Goal: Use online tool/utility: Utilize a website feature to perform a specific function

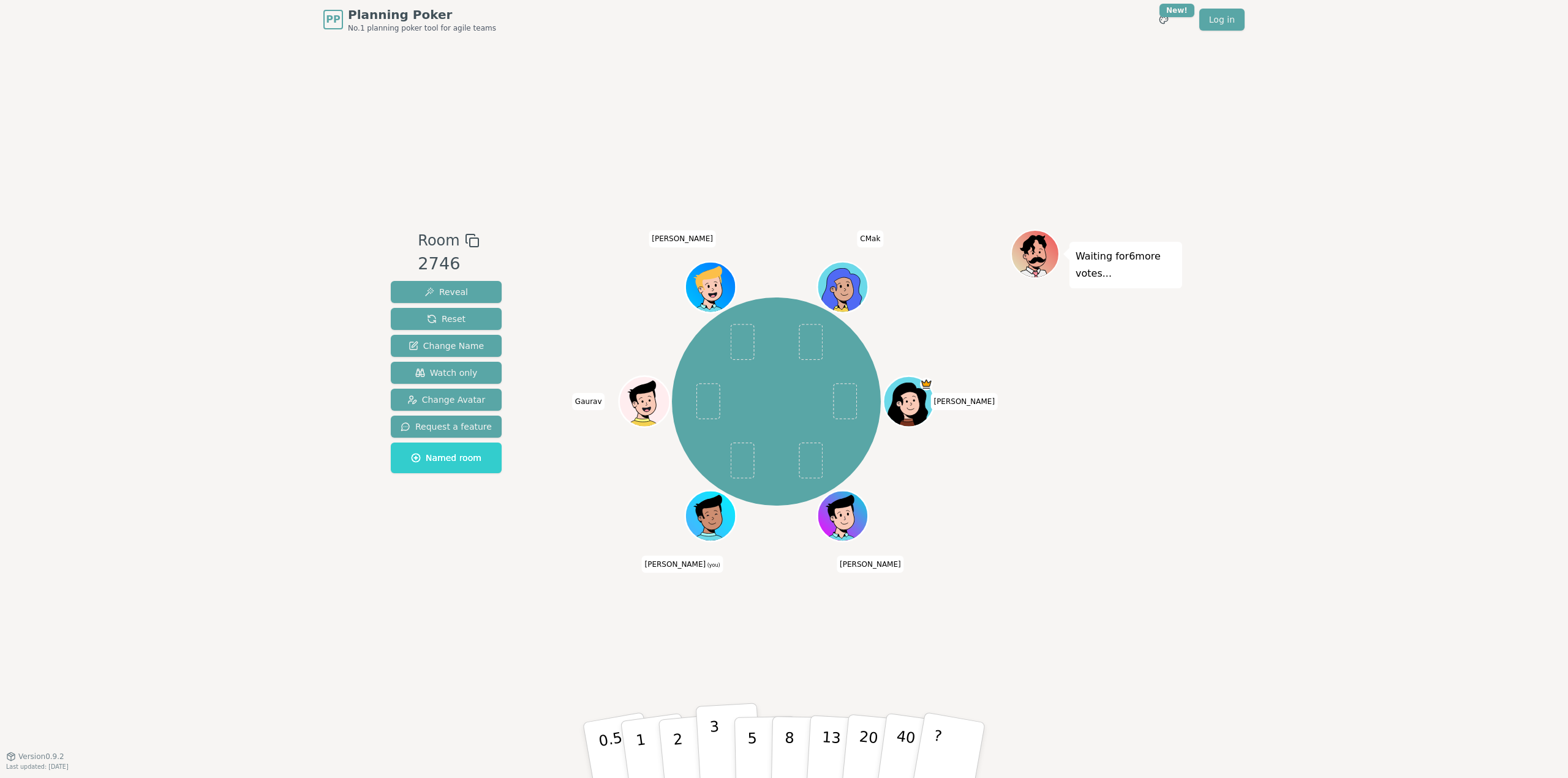
click at [713, 742] on p "3" at bounding box center [716, 751] width 14 height 66
click at [721, 123] on div "Room 2746 Reveal Reset Change Name Watch only Change Avatar Request a feature N…" at bounding box center [784, 397] width 797 height 717
click at [756, 740] on button "5" at bounding box center [765, 750] width 63 height 93
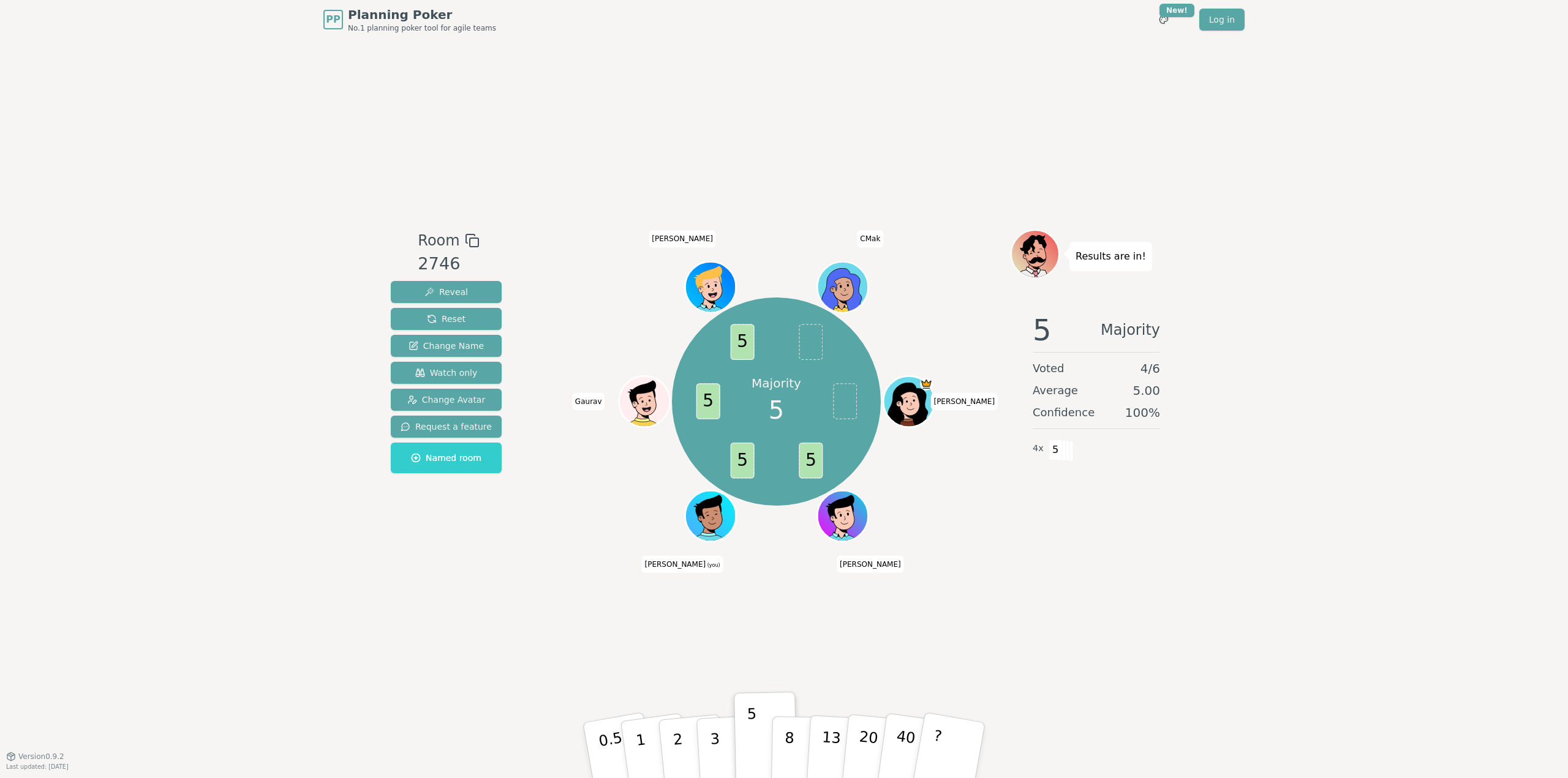
click at [1190, 567] on div "PP Planning Poker No.1 planning poker tool for agile teams Toggle theme New! Lo…" at bounding box center [784, 389] width 1568 height 778
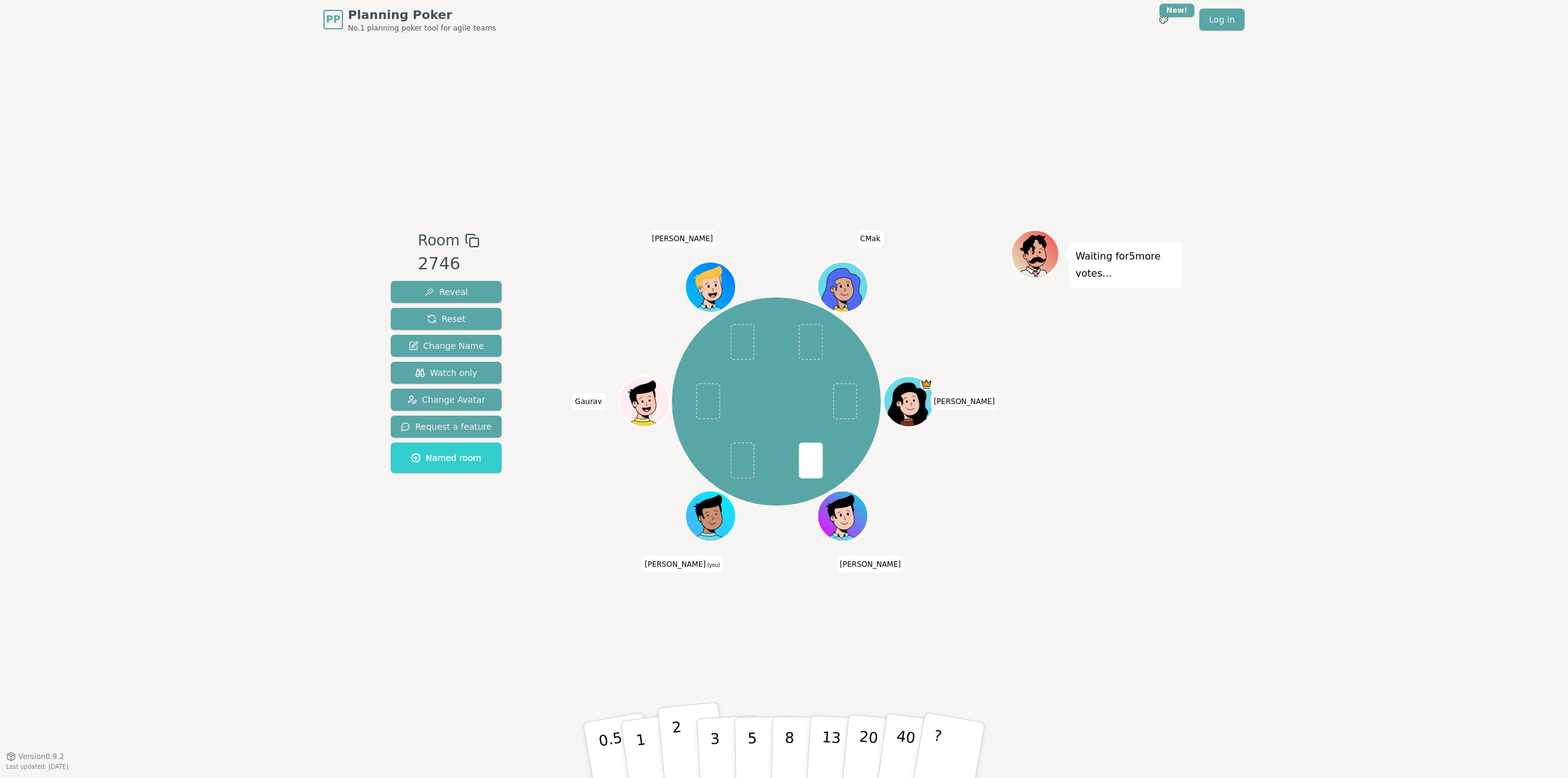
click at [681, 742] on button "2" at bounding box center [692, 750] width 70 height 98
click at [1122, 566] on div "Room 2746 Reveal Reset Change Name Watch only Change Avatar Request a feature N…" at bounding box center [784, 397] width 797 height 717
drag, startPoint x: 1197, startPoint y: 528, endPoint x: 1245, endPoint y: 588, distance: 76.8
click at [1198, 531] on div "PP Planning Poker No.1 planning poker tool for agile teams Toggle theme New! Lo…" at bounding box center [784, 389] width 1568 height 778
click at [1245, 588] on div "PP Planning Poker No.1 planning poker tool for agile teams Toggle theme New! Lo…" at bounding box center [784, 389] width 1568 height 778
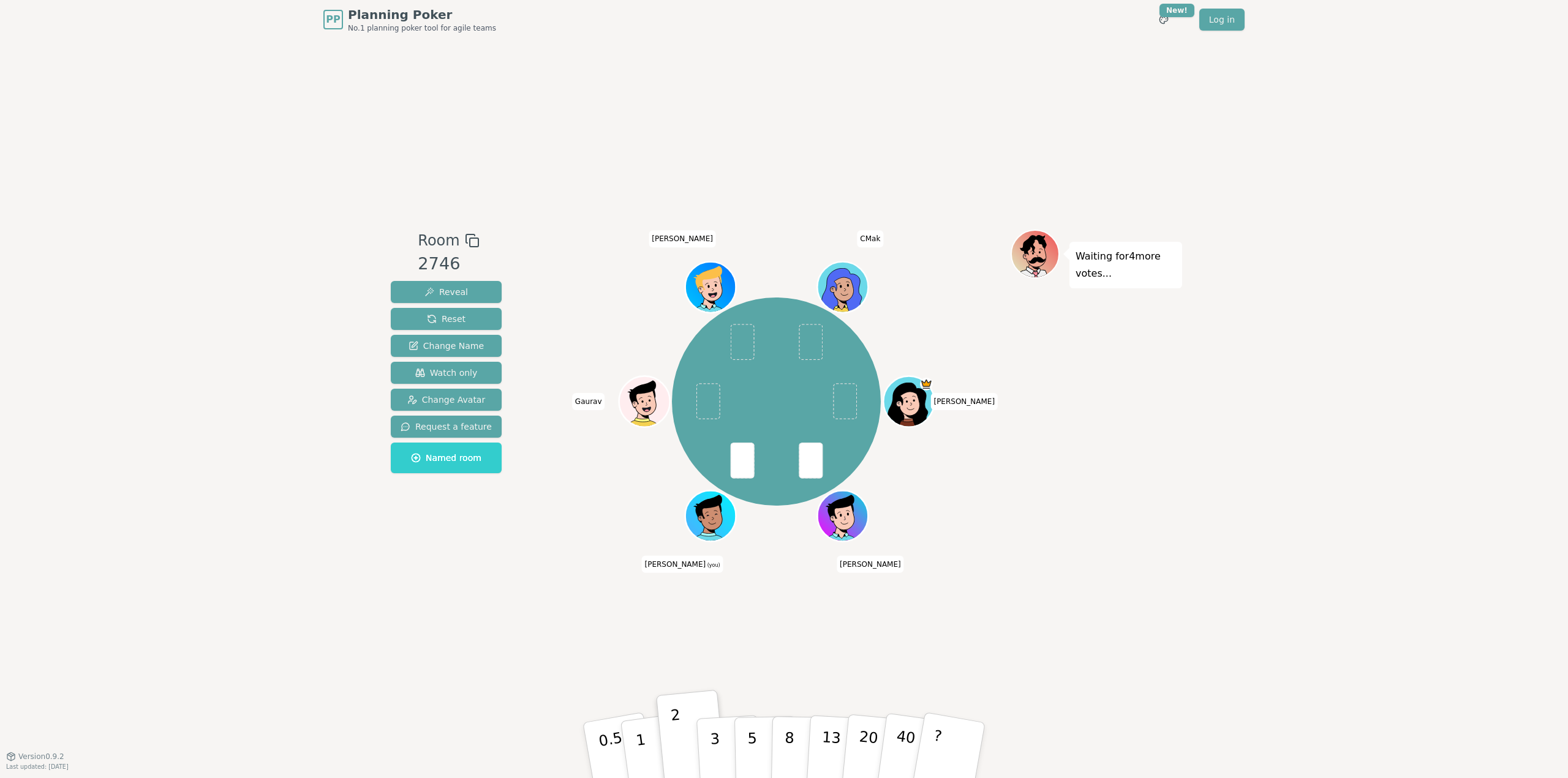
click at [373, 572] on div "PP Planning Poker No.1 planning poker tool for agile teams Toggle theme New! Lo…" at bounding box center [784, 389] width 1568 height 778
click at [715, 743] on p "3" at bounding box center [716, 751] width 14 height 66
click at [1196, 488] on div "PP Planning Poker No.1 planning poker tool for agile teams Toggle theme New! Lo…" at bounding box center [784, 389] width 1568 height 778
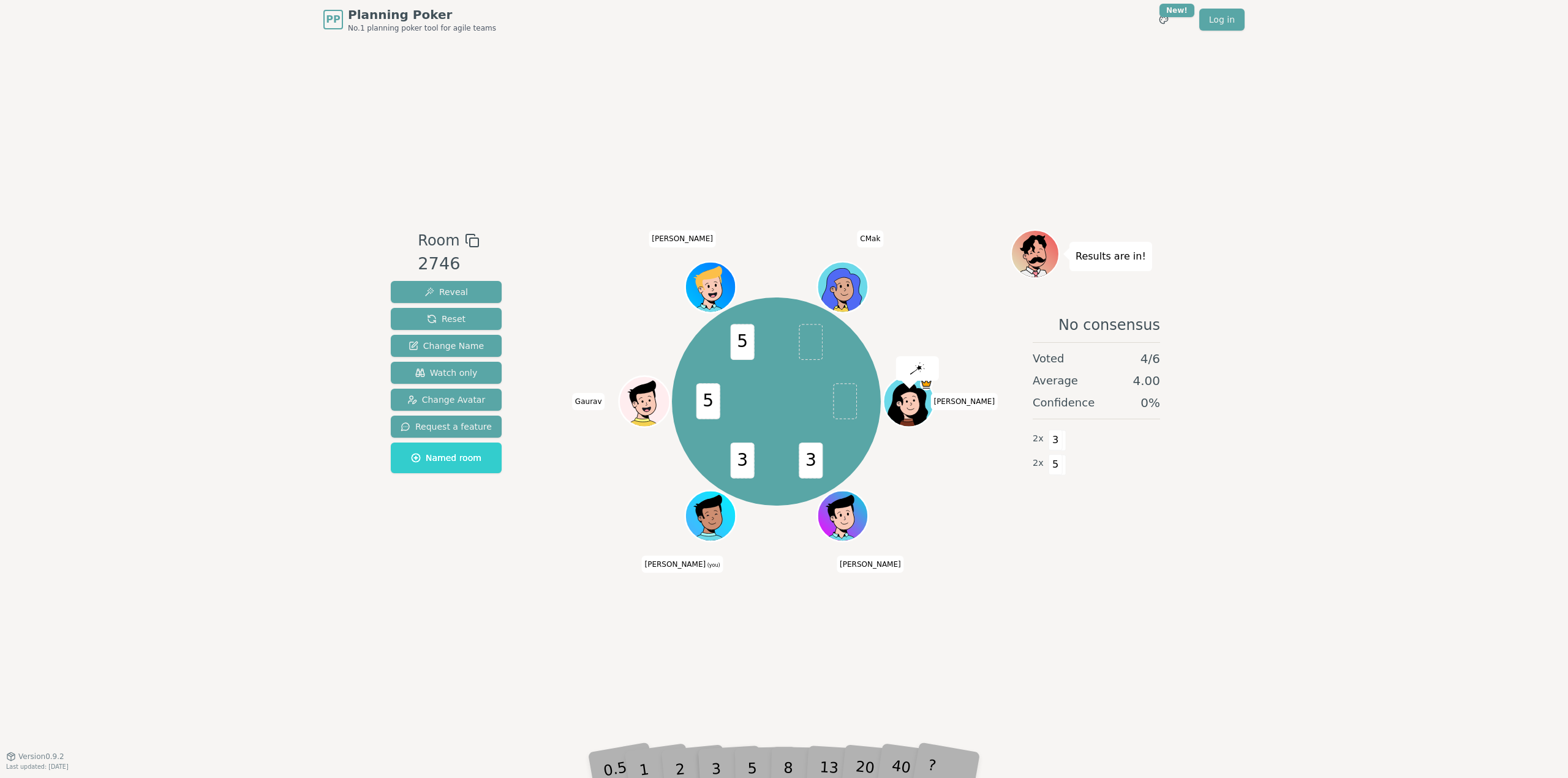
click at [1298, 597] on div "PP Planning Poker No.1 planning poker tool for agile teams Toggle theme New! Lo…" at bounding box center [784, 389] width 1568 height 778
drag, startPoint x: 1317, startPoint y: 642, endPoint x: 1247, endPoint y: 626, distance: 71.8
click at [1304, 638] on div "PP Planning Poker No.1 planning poker tool for agile teams Toggle theme New! Lo…" at bounding box center [784, 389] width 1568 height 778
drag, startPoint x: 314, startPoint y: 563, endPoint x: 291, endPoint y: 563, distance: 23.0
click at [291, 563] on div "PP Planning Poker No.1 planning poker tool for agile teams Toggle theme New! Lo…" at bounding box center [784, 389] width 1568 height 778
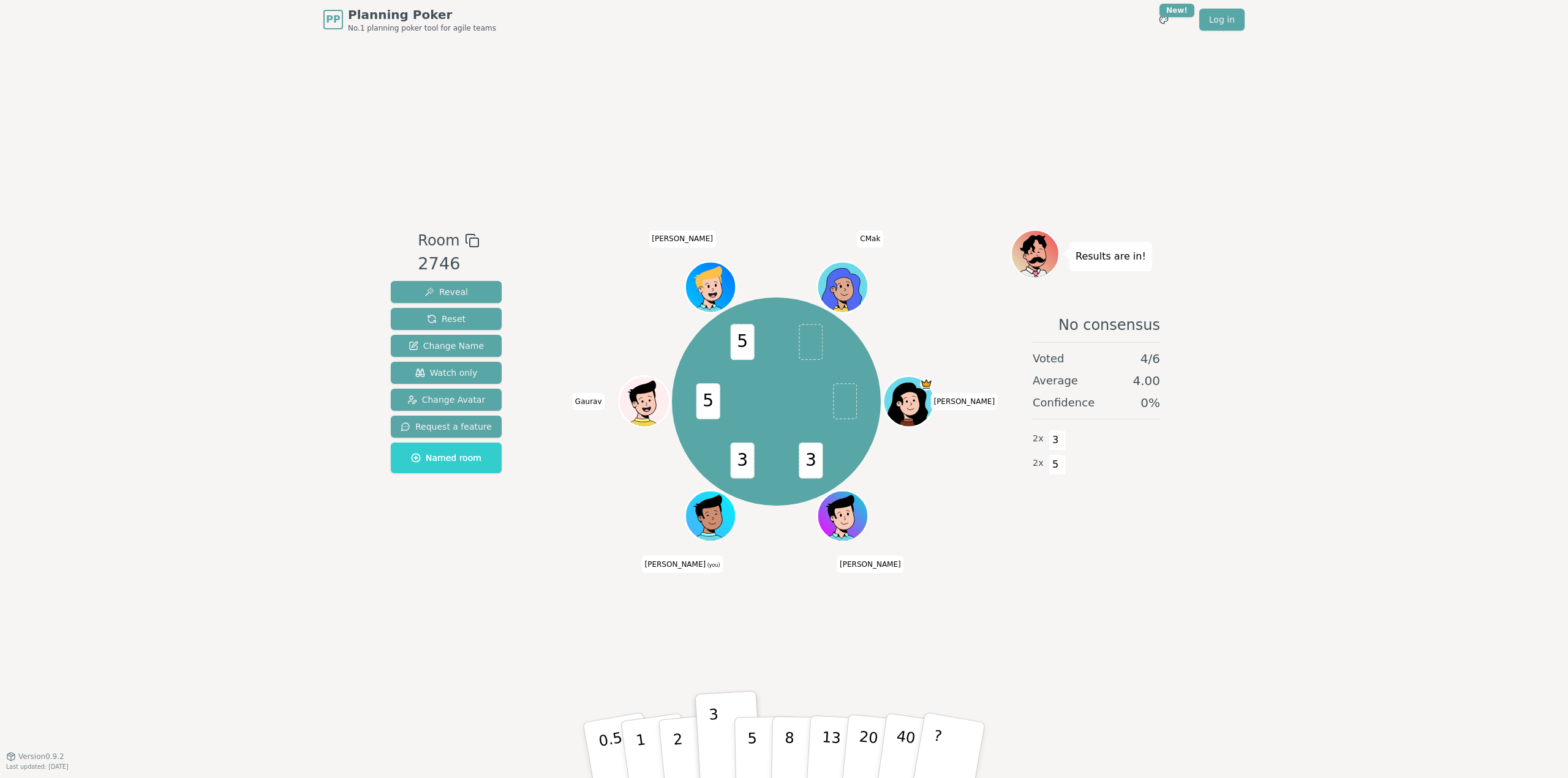
click at [325, 547] on div "PP Planning Poker No.1 planning poker tool for agile teams Toggle theme New! Lo…" at bounding box center [784, 389] width 1568 height 778
click at [754, 737] on p "5" at bounding box center [752, 750] width 10 height 66
click at [1274, 518] on div "PP Planning Poker No.1 planning poker tool for agile teams Toggle theme New! Lo…" at bounding box center [784, 389] width 1568 height 778
click at [264, 599] on div "PP Planning Poker No.1 planning poker tool for agile teams Toggle theme New! Lo…" at bounding box center [784, 389] width 1568 height 778
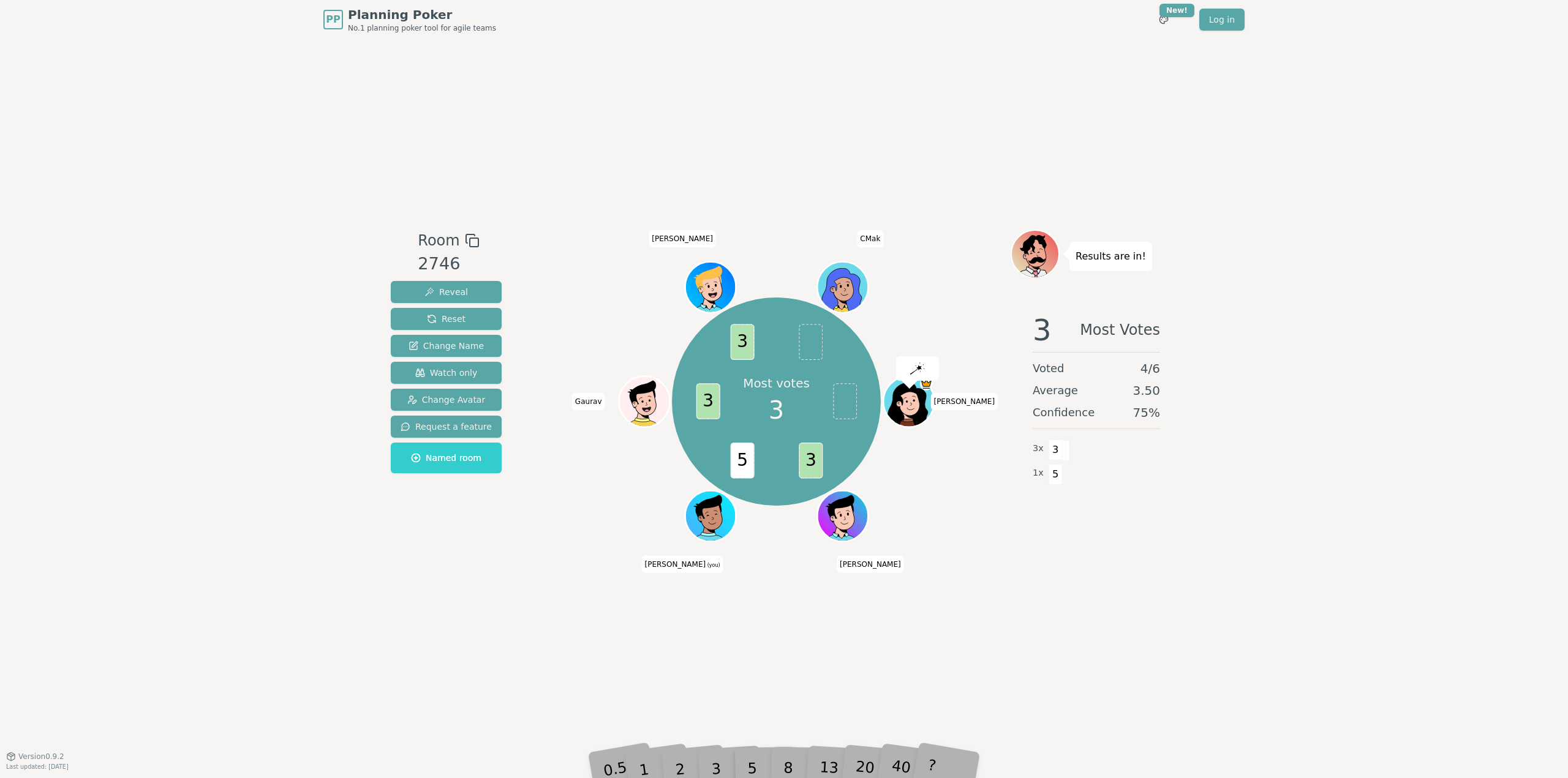
click at [238, 583] on div "PP Planning Poker No.1 planning poker tool for agile teams Toggle theme New! Lo…" at bounding box center [784, 389] width 1568 height 778
click at [1222, 645] on div "PP Planning Poker No.1 planning poker tool for agile teams Toggle theme New! Lo…" at bounding box center [784, 389] width 1568 height 778
drag, startPoint x: 1324, startPoint y: 355, endPoint x: 1330, endPoint y: 384, distance: 29.6
click at [1326, 363] on div "PP Planning Poker No.1 planning poker tool for agile teams Toggle theme New! Lo…" at bounding box center [784, 389] width 1568 height 778
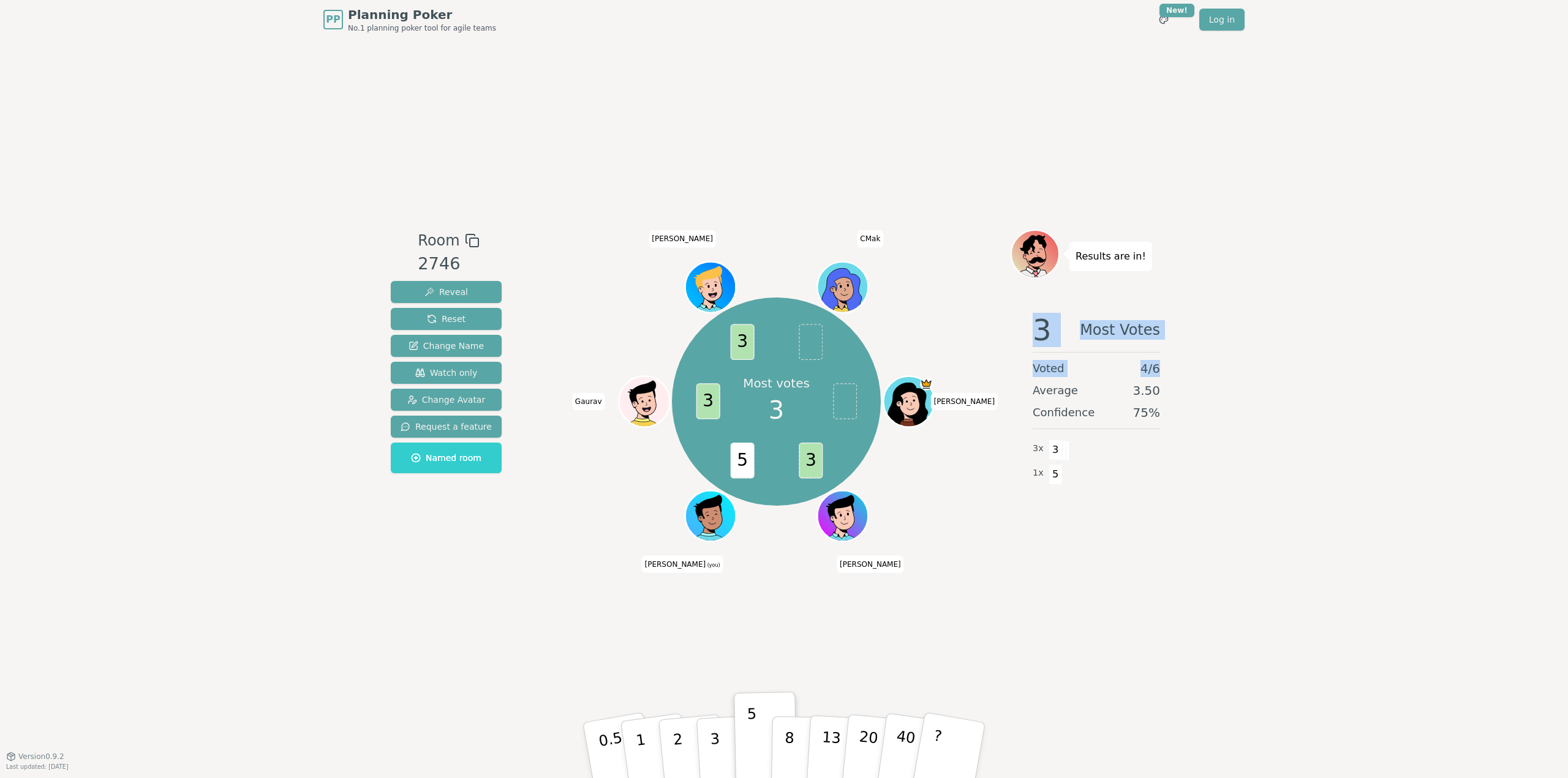
click at [1356, 487] on div "PP Planning Poker No.1 planning poker tool for agile teams Toggle theme New! Lo…" at bounding box center [784, 389] width 1568 height 778
click at [250, 266] on div "PP Planning Poker No.1 planning poker tool for agile teams Toggle theme New! Lo…" at bounding box center [784, 389] width 1568 height 778
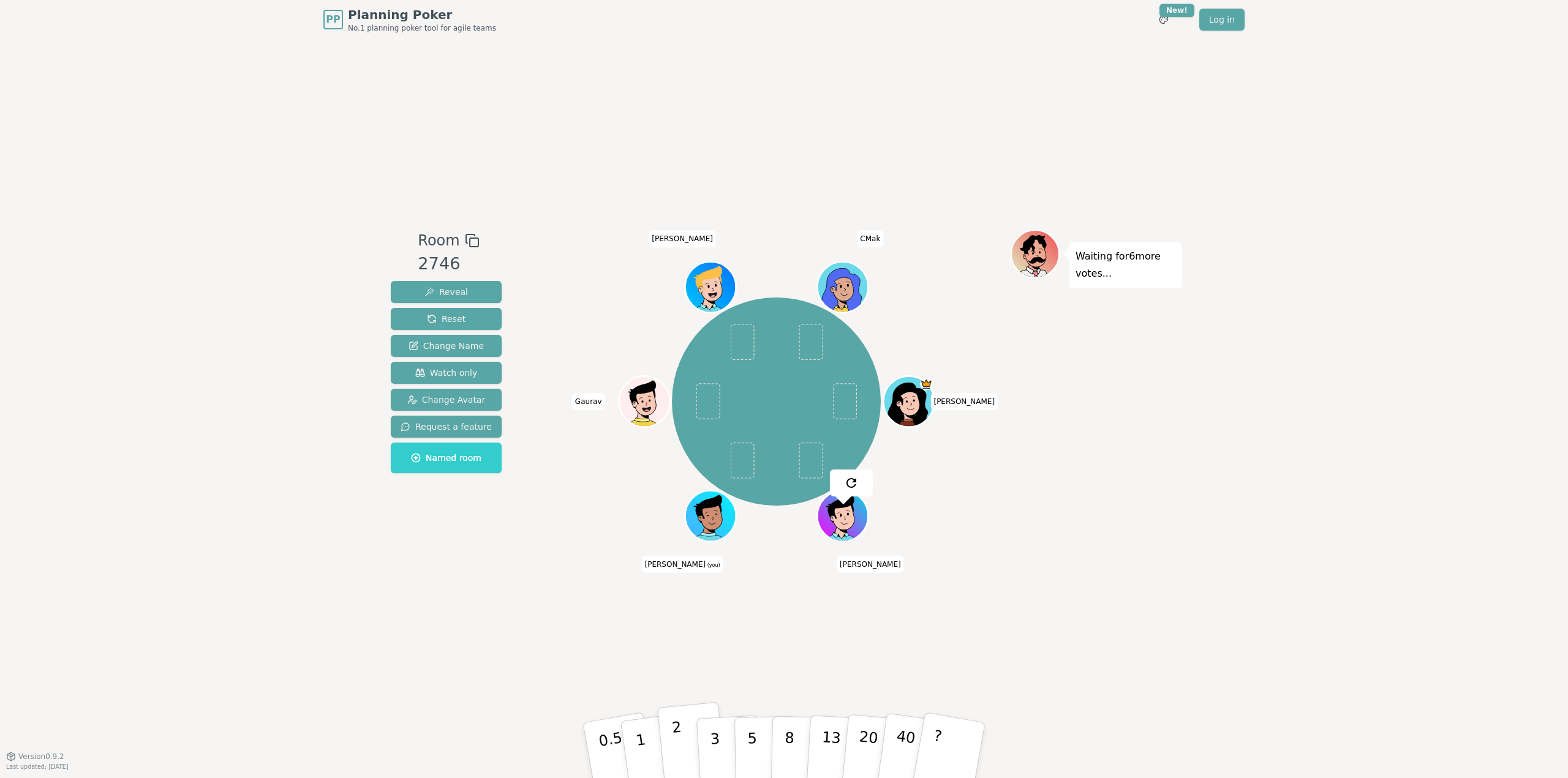
click at [689, 756] on button "2" at bounding box center [692, 750] width 70 height 98
click at [1149, 556] on div "Waiting for 4 more votes..." at bounding box center [1096, 398] width 172 height 337
drag, startPoint x: 1475, startPoint y: 470, endPoint x: 1476, endPoint y: 563, distance: 93.0
click at [1478, 493] on div "PP Planning Poker No.1 planning poker tool for agile teams Toggle theme New! Lo…" at bounding box center [784, 389] width 1568 height 778
drag, startPoint x: 1476, startPoint y: 563, endPoint x: 1445, endPoint y: 503, distance: 67.5
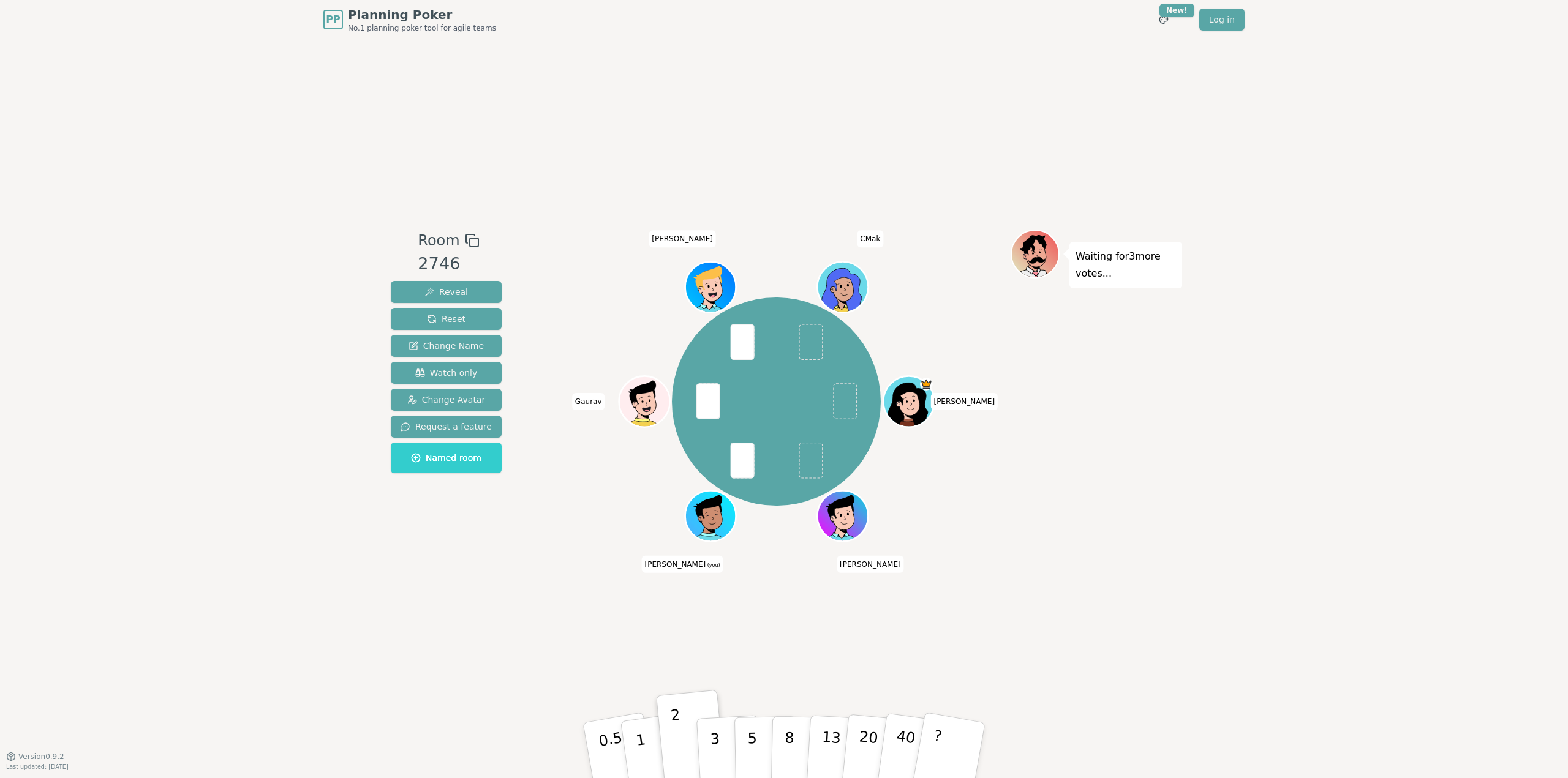
click at [1464, 541] on div "PP Planning Poker No.1 planning poker tool for agile teams Toggle theme New! Lo…" at bounding box center [784, 389] width 1568 height 778
click at [363, 139] on div "PP Planning Poker No.1 planning poker tool for agile teams Toggle theme New! Lo…" at bounding box center [784, 389] width 1568 height 778
drag, startPoint x: 340, startPoint y: 96, endPoint x: 1213, endPoint y: 113, distance: 873.2
click at [365, 98] on div "PP Planning Poker No.1 planning poker tool for agile teams Toggle theme New! Lo…" at bounding box center [784, 389] width 1568 height 778
drag, startPoint x: 1297, startPoint y: 103, endPoint x: 1346, endPoint y: 200, distance: 108.7
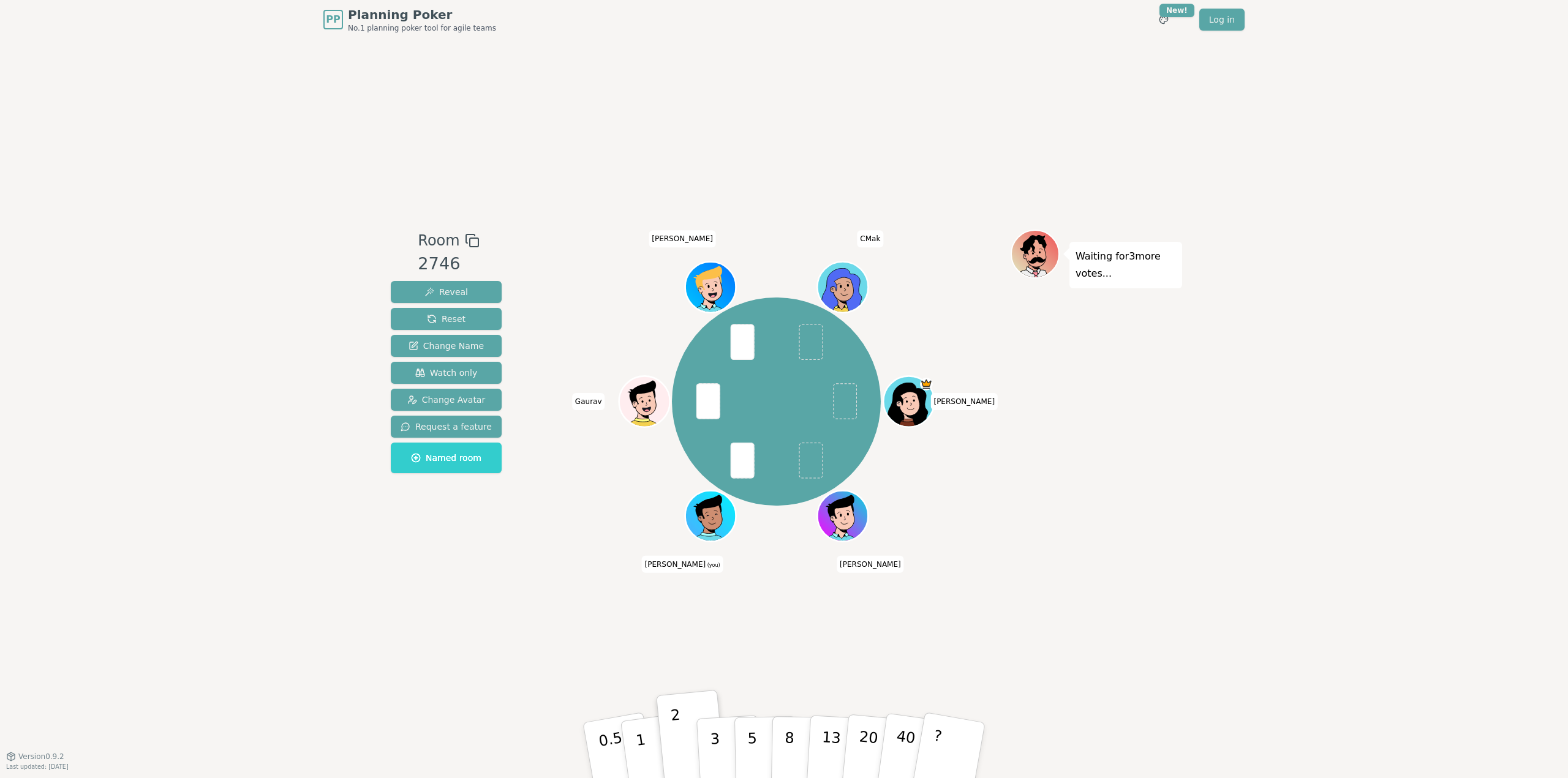
click at [1310, 138] on div "PP Planning Poker No.1 planning poker tool for agile teams Toggle theme New! Lo…" at bounding box center [784, 389] width 1568 height 778
drag, startPoint x: 1346, startPoint y: 200, endPoint x: 1331, endPoint y: 127, distance: 74.5
click at [1343, 190] on div "PP Planning Poker No.1 planning poker tool for agile teams Toggle theme New! Lo…" at bounding box center [784, 389] width 1568 height 778
drag, startPoint x: 1331, startPoint y: 127, endPoint x: 1377, endPoint y: 270, distance: 150.2
click at [1343, 165] on div "PP Planning Poker No.1 planning poker tool for agile teams Toggle theme New! Lo…" at bounding box center [784, 389] width 1568 height 778
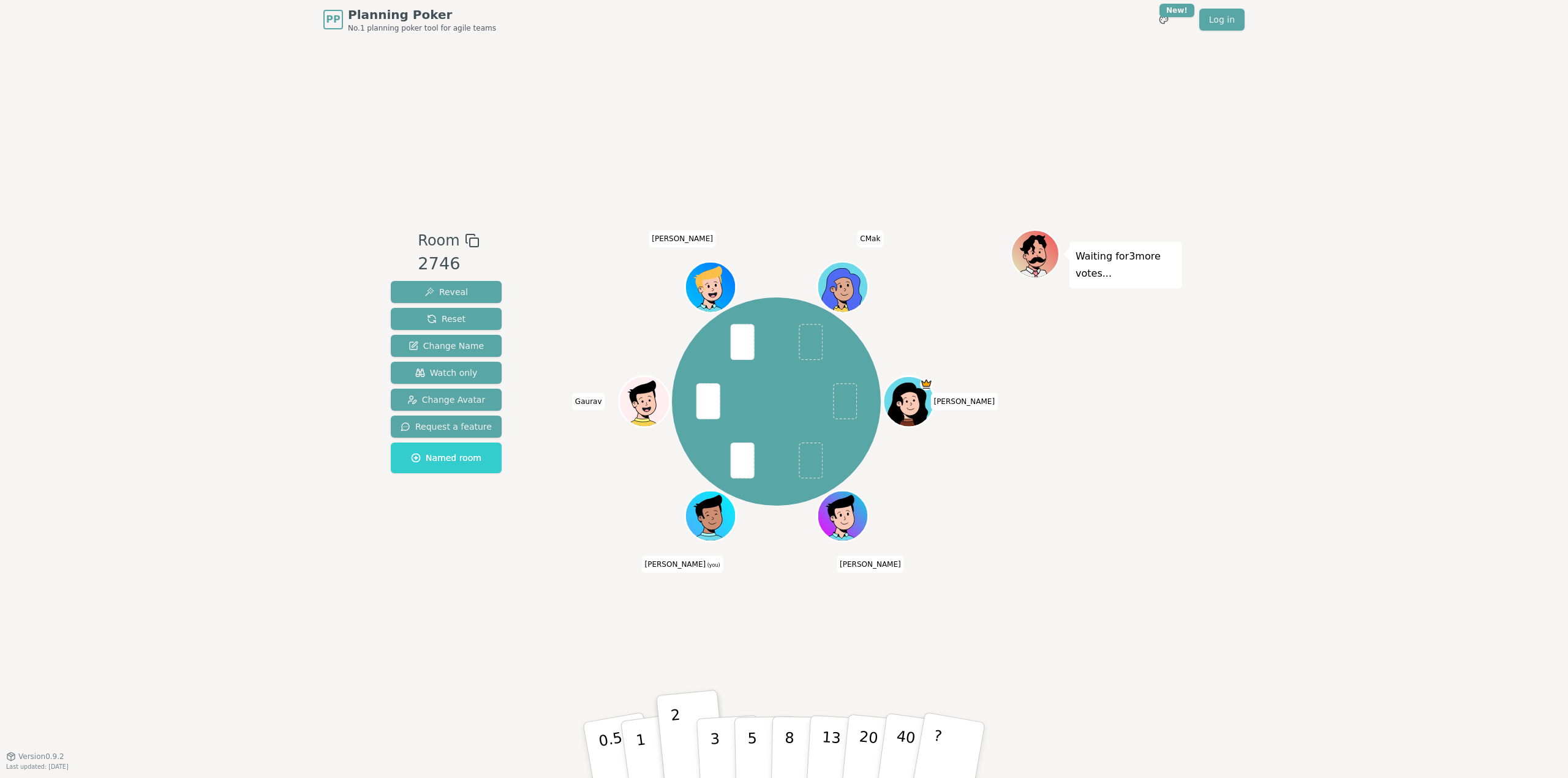
click at [1365, 265] on div "PP Planning Poker No.1 planning poker tool for agile teams Toggle theme New! Lo…" at bounding box center [784, 389] width 1568 height 778
click at [493, 108] on div "Room 2746 Reveal Reset Change Name Watch only Change Avatar Request a feature N…" at bounding box center [784, 397] width 797 height 717
click at [532, 68] on div "Room 2746 Reveal Reset Change Name Watch only Change Avatar Request a feature N…" at bounding box center [784, 397] width 797 height 717
drag, startPoint x: 1343, startPoint y: 142, endPoint x: 1367, endPoint y: 237, distance: 98.0
click at [1351, 174] on div "PP Planning Poker No.1 planning poker tool for agile teams Toggle theme New! Lo…" at bounding box center [784, 389] width 1568 height 778
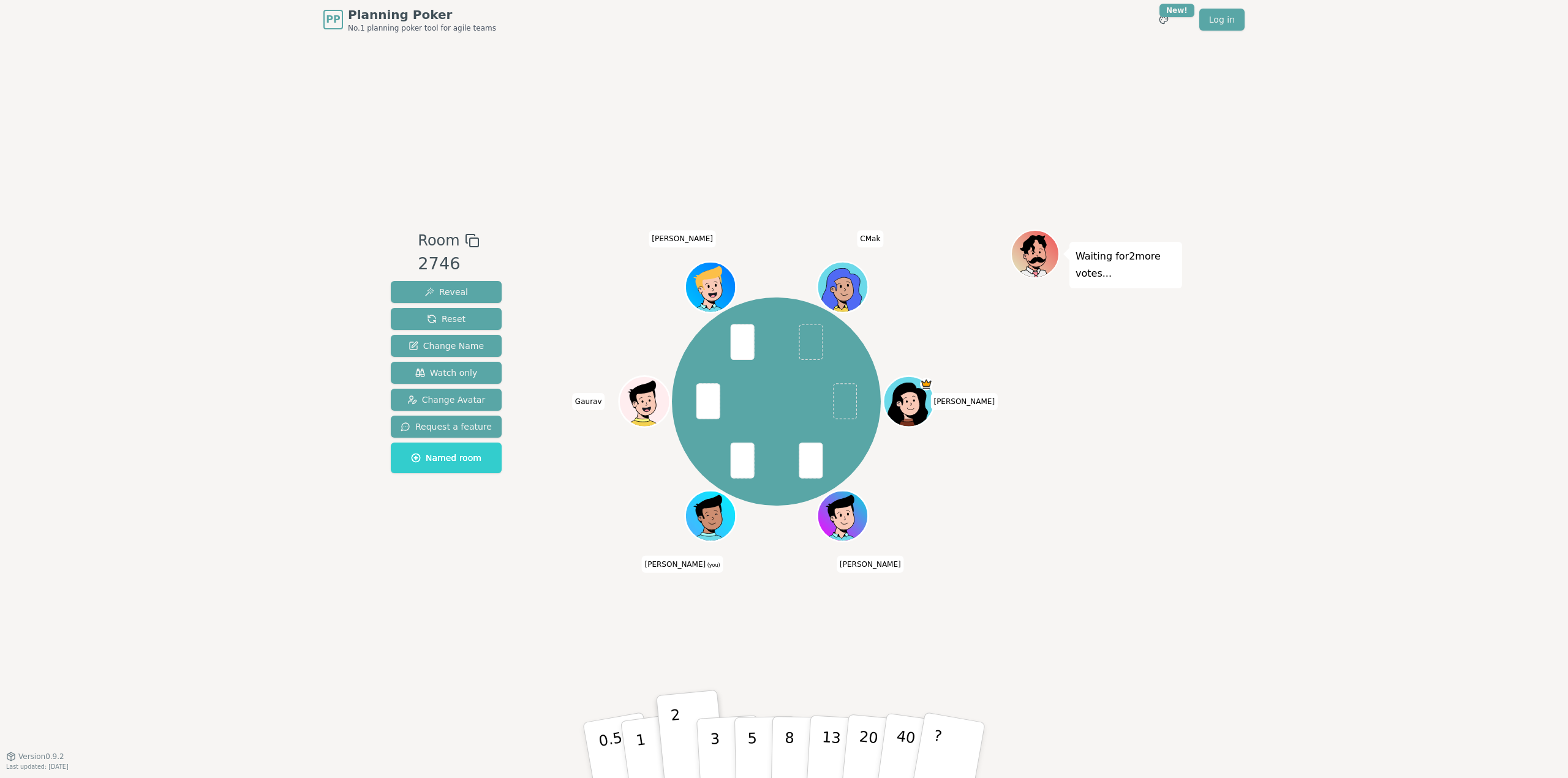
drag, startPoint x: 1367, startPoint y: 237, endPoint x: 1322, endPoint y: 127, distance: 118.8
click at [1364, 227] on div "PP Planning Poker No.1 planning poker tool for agile teams Toggle theme New! Lo…" at bounding box center [784, 389] width 1568 height 778
drag, startPoint x: 1320, startPoint y: 125, endPoint x: 1334, endPoint y: 177, distance: 53.9
click at [1330, 161] on div "PP Planning Poker No.1 planning poker tool for agile teams Toggle theme New! Lo…" at bounding box center [784, 389] width 1568 height 778
click at [1342, 212] on div "PP Planning Poker No.1 planning poker tool for agile teams Toggle theme New! Lo…" at bounding box center [784, 389] width 1568 height 778
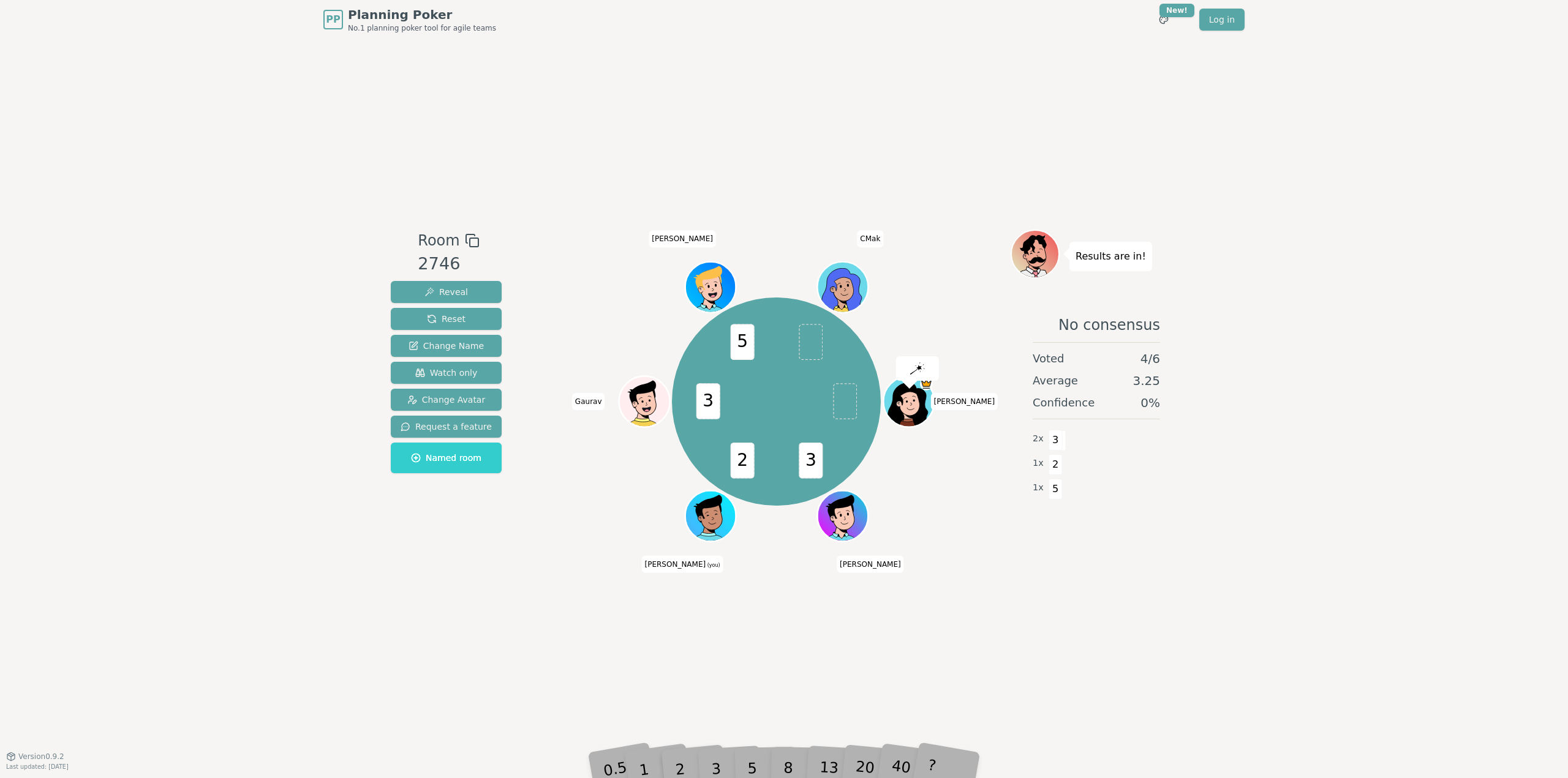
click at [473, 77] on div "Room 2746 Reveal Reset Change Name Watch only Change Avatar Request a feature N…" at bounding box center [784, 397] width 797 height 717
